Goal: Task Accomplishment & Management: Manage account settings

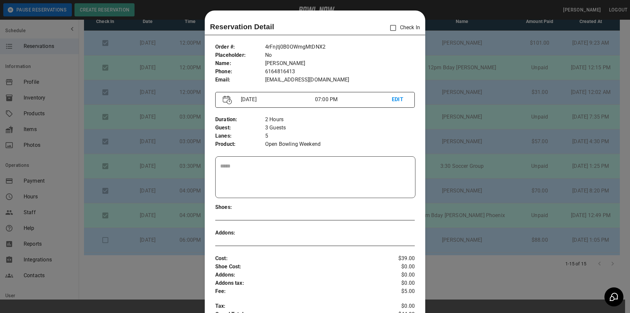
scroll to position [10, 0]
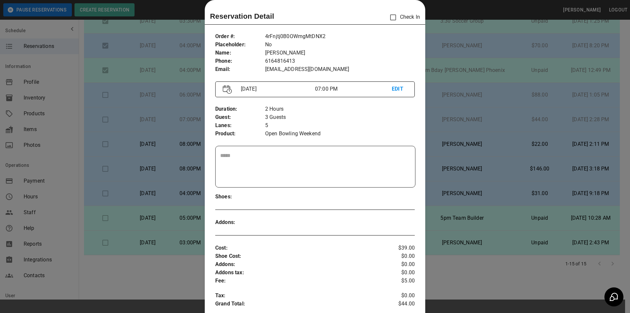
drag, startPoint x: 476, startPoint y: 93, endPoint x: 501, endPoint y: 205, distance: 115.4
click at [475, 93] on div at bounding box center [315, 156] width 630 height 313
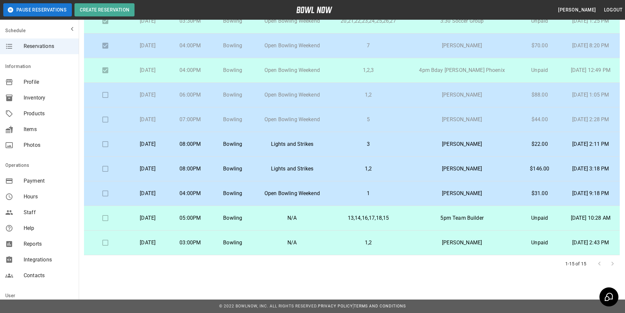
click at [455, 142] on p "[PERSON_NAME]" at bounding box center [461, 144] width 101 height 8
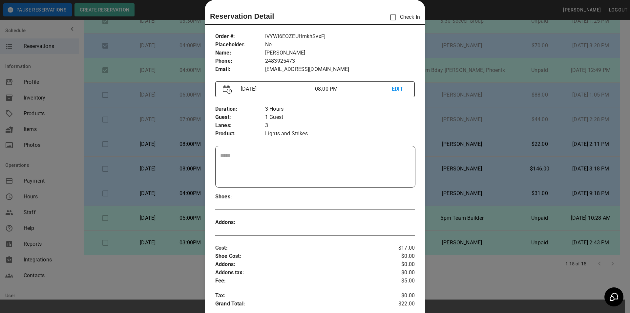
click at [394, 88] on p "EDIT" at bounding box center [399, 89] width 15 height 8
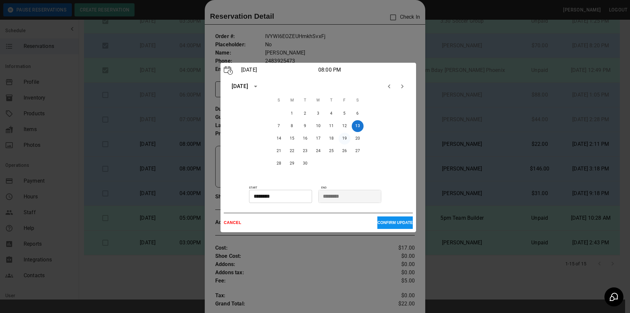
click at [343, 137] on button "19" at bounding box center [344, 138] width 12 height 12
click at [387, 224] on p "CONFIRM UPDATE" at bounding box center [394, 222] width 35 height 5
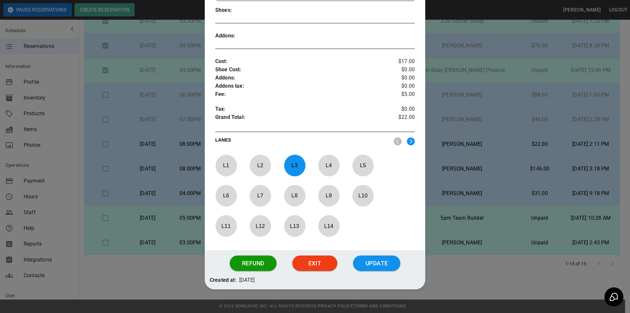
scroll to position [206, 0]
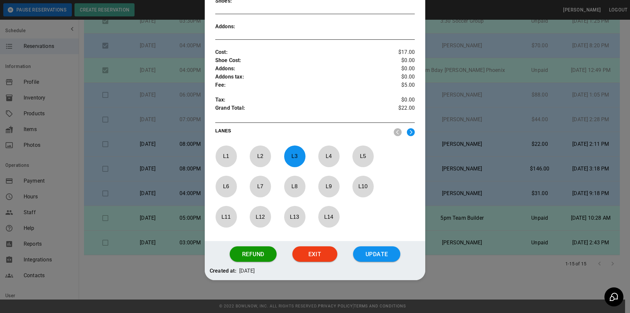
click at [362, 156] on p "L 5" at bounding box center [363, 155] width 22 height 15
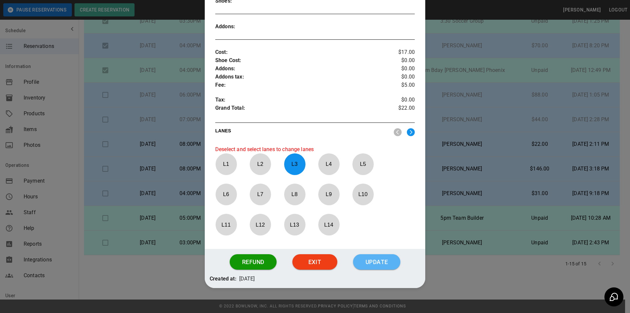
click at [378, 260] on button "Update" at bounding box center [376, 262] width 47 height 16
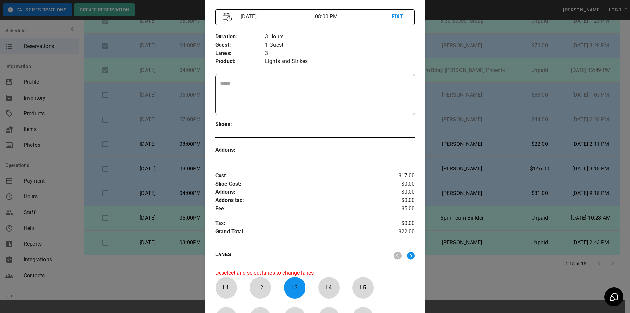
scroll to position [17, 0]
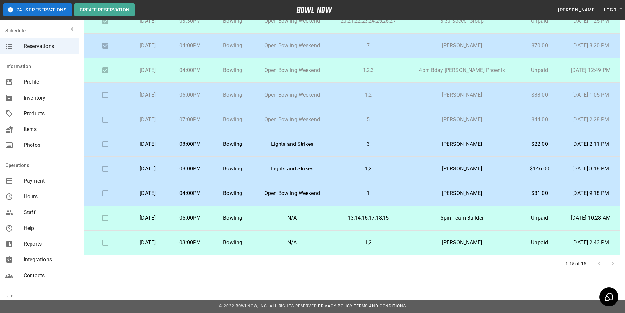
click at [458, 170] on p "[PERSON_NAME]" at bounding box center [461, 169] width 101 height 8
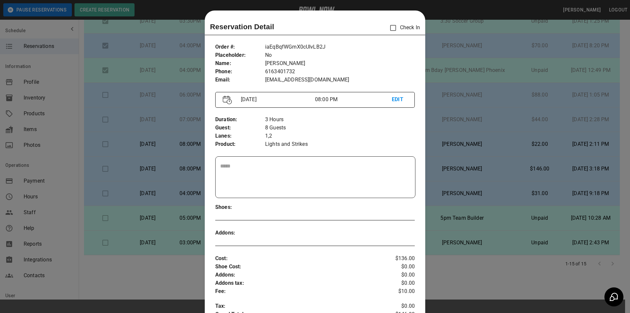
scroll to position [10, 0]
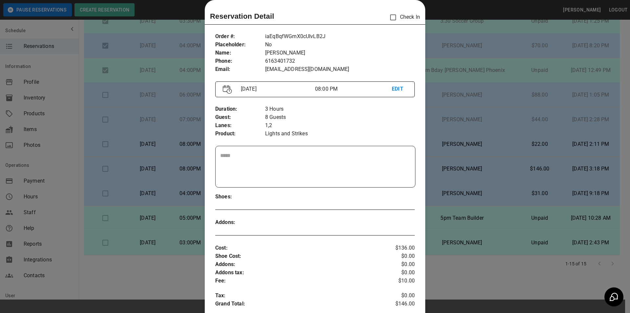
click at [496, 76] on div at bounding box center [315, 156] width 630 height 313
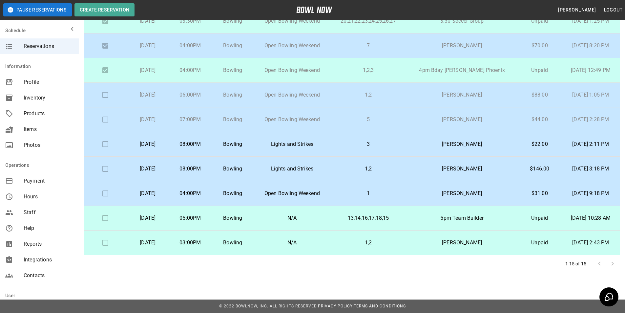
click at [477, 164] on td "[PERSON_NAME]" at bounding box center [461, 168] width 111 height 25
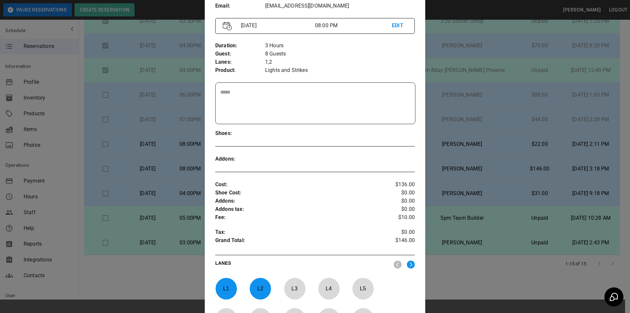
scroll to position [76, 0]
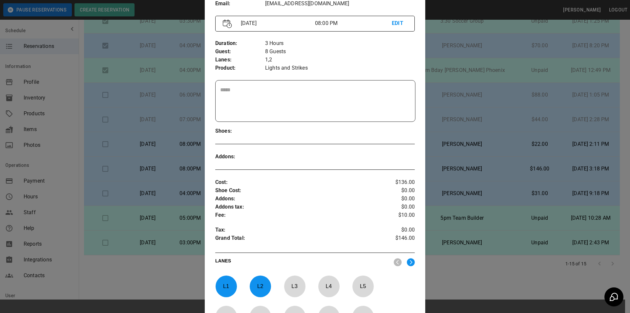
click at [444, 83] on div at bounding box center [315, 156] width 630 height 313
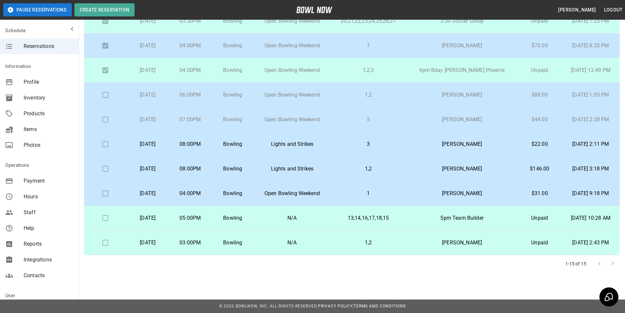
click at [323, 140] on p "Lights and Strikes" at bounding box center [292, 144] width 66 height 8
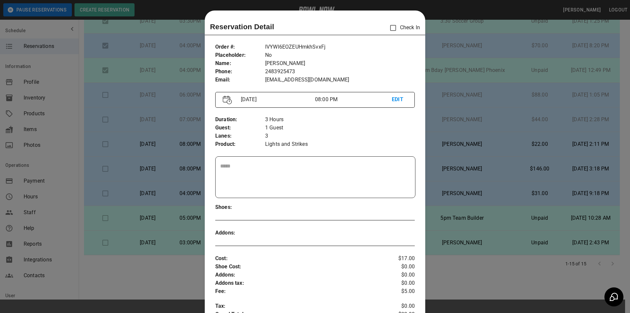
scroll to position [10, 0]
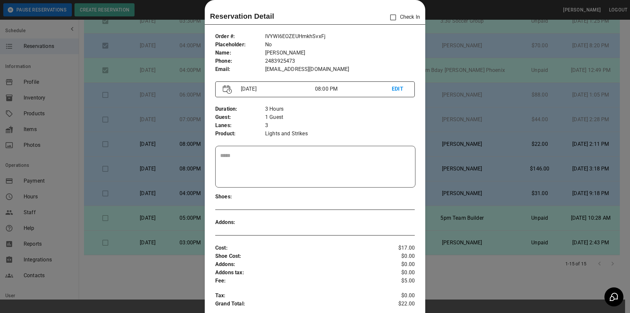
click at [471, 171] on div at bounding box center [315, 156] width 630 height 313
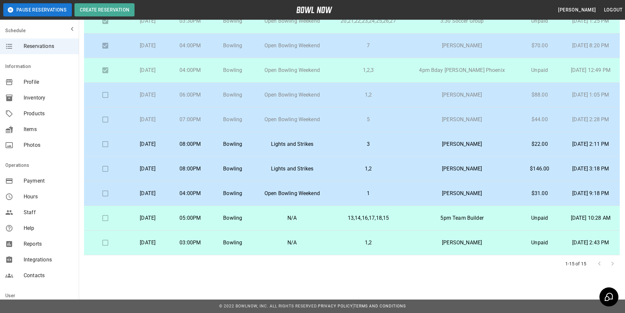
click at [471, 171] on p "[PERSON_NAME]" at bounding box center [461, 169] width 101 height 8
